Goal: Find specific page/section: Find specific page/section

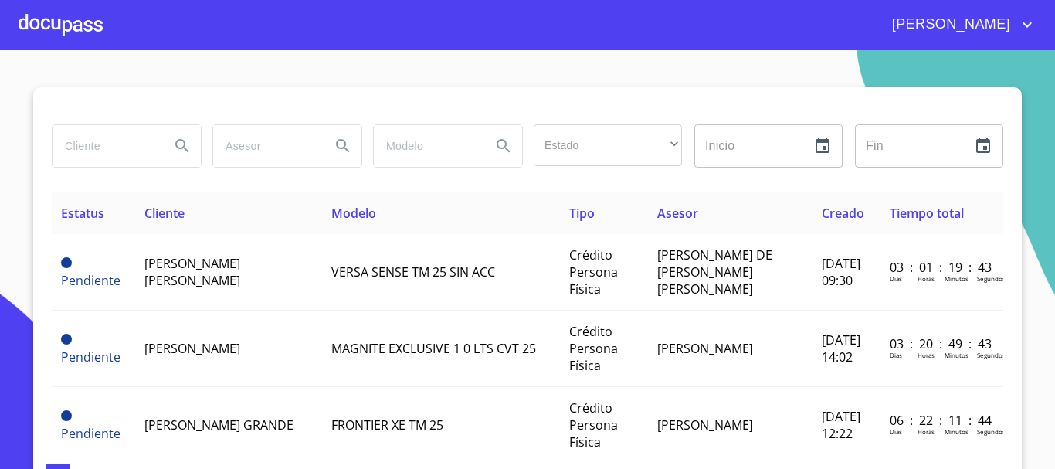
click at [72, 32] on div at bounding box center [61, 24] width 84 height 49
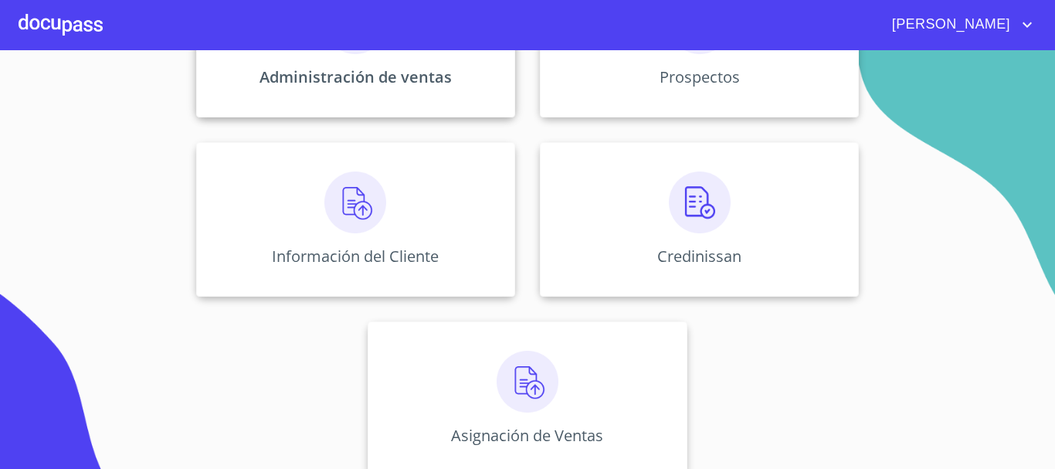
scroll to position [307, 0]
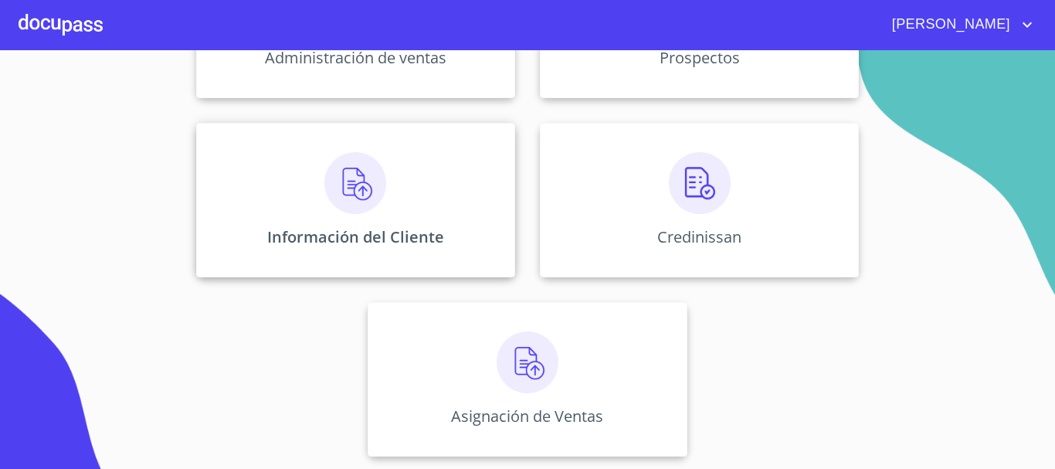
click at [372, 210] on img at bounding box center [355, 183] width 62 height 62
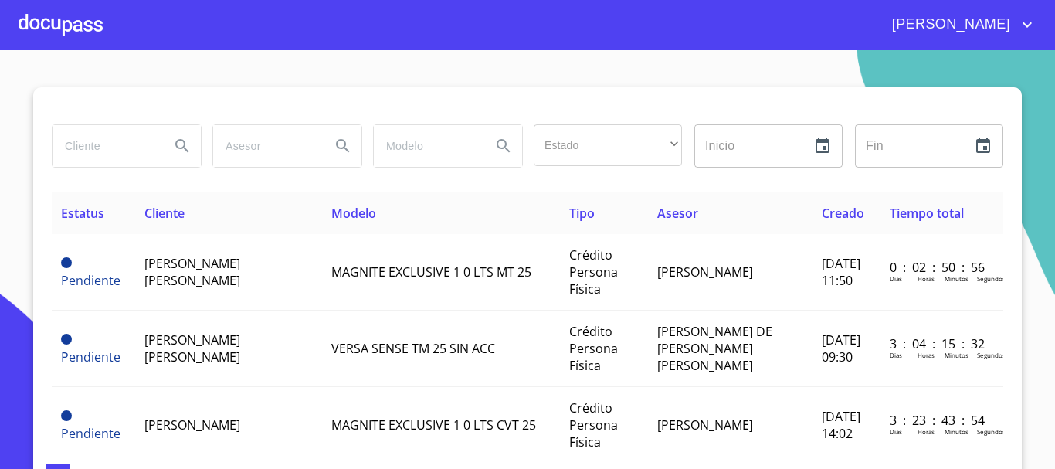
click at [110, 149] on input "search" at bounding box center [105, 146] width 105 height 42
type input "[PERSON_NAME] [PERSON_NAME]"
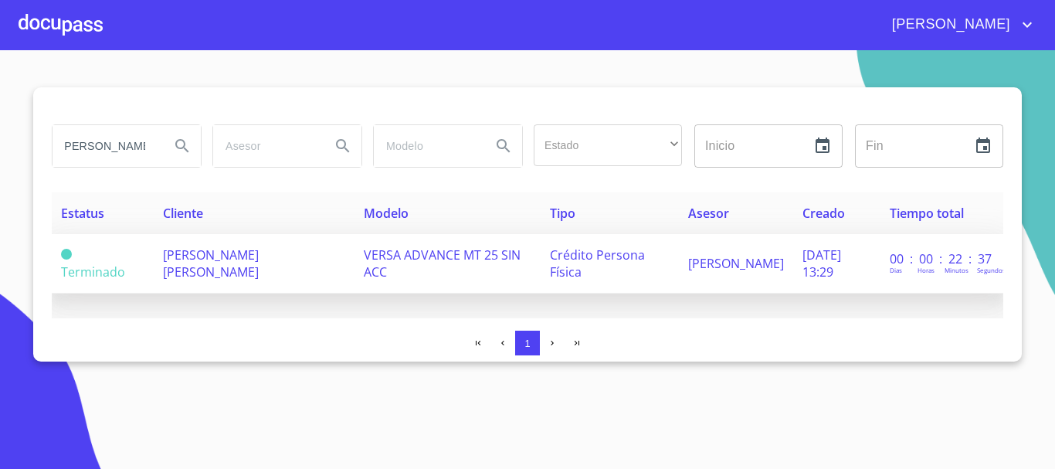
click at [205, 264] on span "[PERSON_NAME] [PERSON_NAME]" at bounding box center [211, 263] width 96 height 34
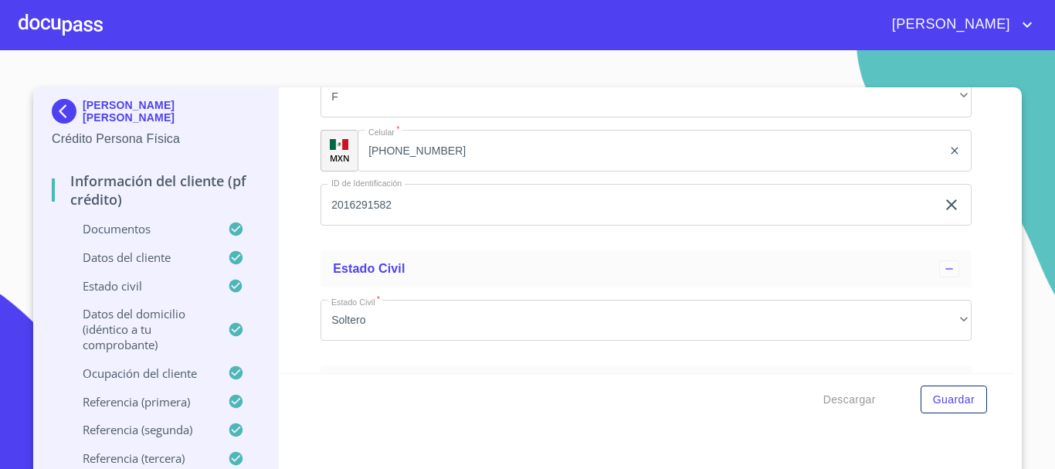
scroll to position [4956, 0]
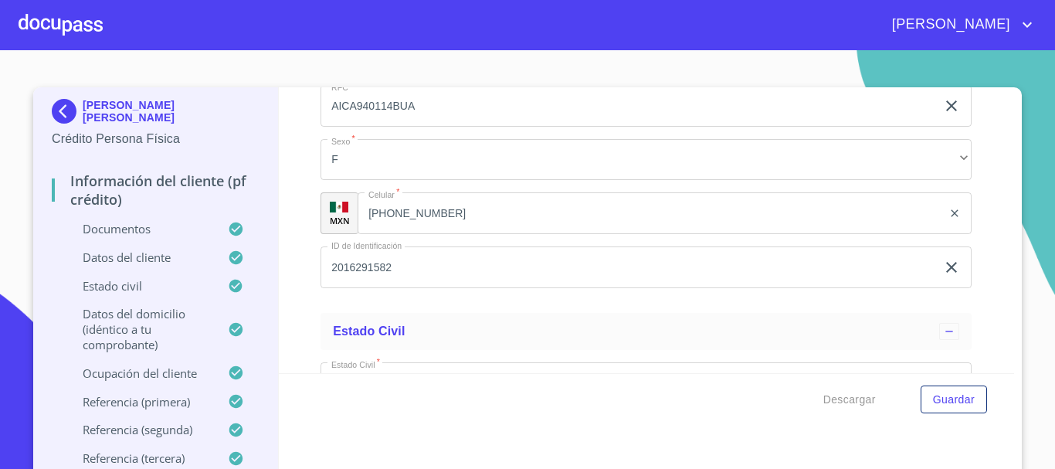
click at [52, 29] on div at bounding box center [61, 24] width 84 height 49
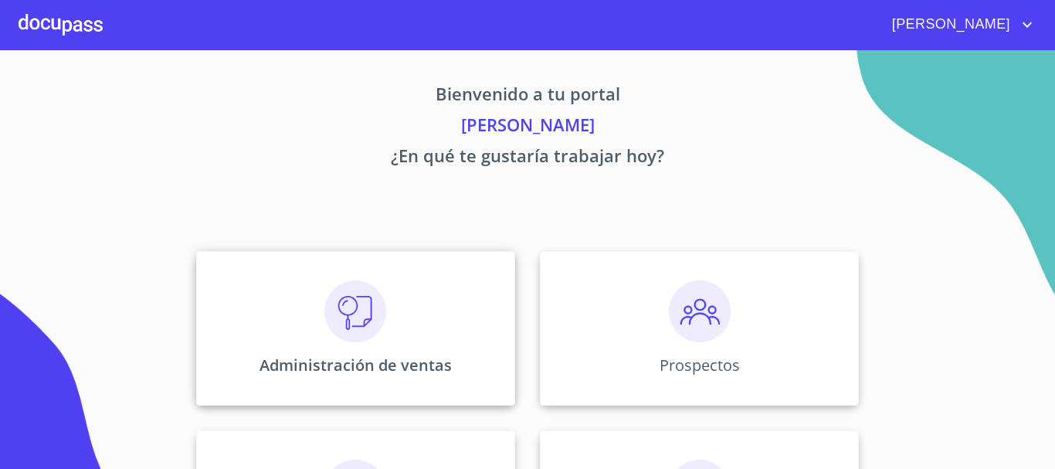
scroll to position [232, 0]
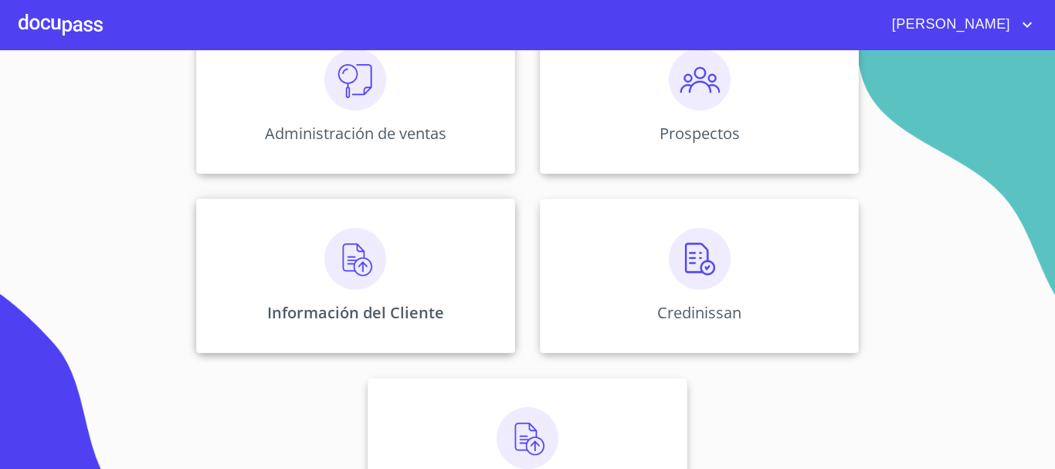
click at [364, 294] on div "Información del Cliente" at bounding box center [355, 275] width 319 height 154
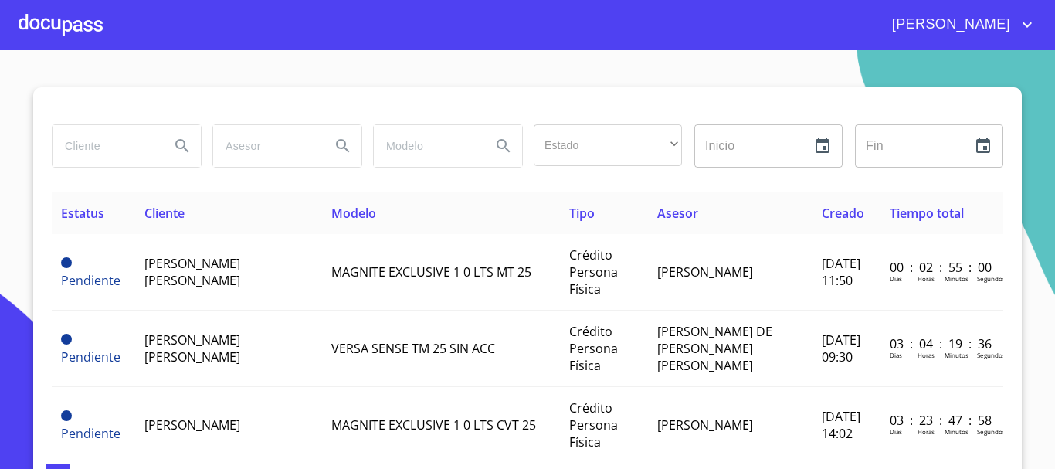
click at [106, 152] on input "search" at bounding box center [105, 146] width 105 height 42
type input "[PERSON_NAME]"
click at [188, 148] on button "Search" at bounding box center [182, 145] width 37 height 37
